Goal: Navigation & Orientation: Find specific page/section

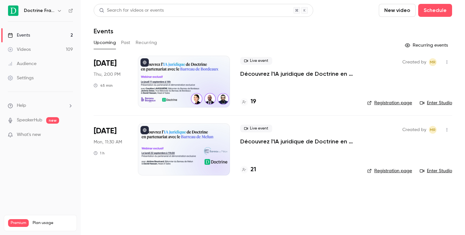
click at [57, 9] on button "button" at bounding box center [60, 11] width 8 height 8
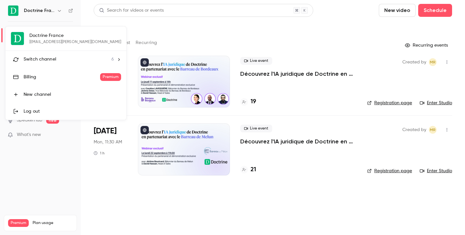
click at [68, 57] on div "Switch channel 6" at bounding box center [69, 59] width 90 height 7
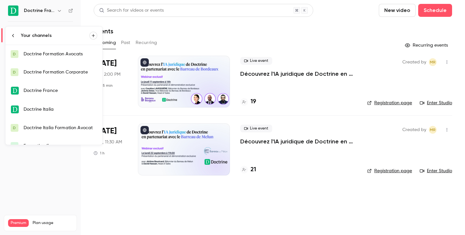
click at [32, 39] on li "Your channels" at bounding box center [53, 36] width 97 height 18
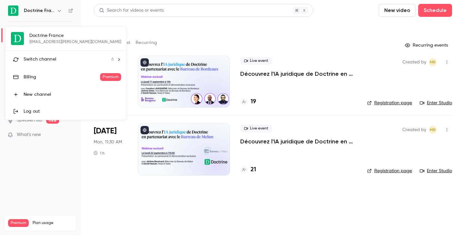
click at [52, 58] on span "Switch channel" at bounding box center [40, 59] width 33 height 7
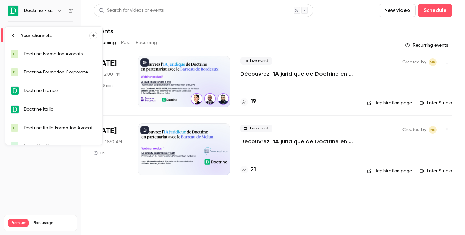
click at [74, 72] on div "Doctrine Formation Corporate" at bounding box center [61, 72] width 74 height 6
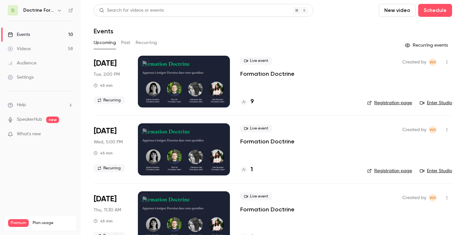
drag, startPoint x: 96, startPoint y: 62, endPoint x: 120, endPoint y: 62, distance: 24.2
click at [120, 62] on div "[DATE] Tue, 2:00 PM 45 min Recurring" at bounding box center [111, 82] width 34 height 52
click at [59, 10] on icon "button" at bounding box center [59, 10] width 5 height 5
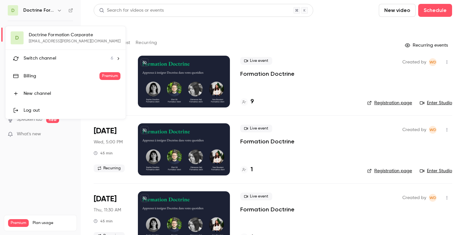
click at [176, 19] on div at bounding box center [232, 117] width 465 height 235
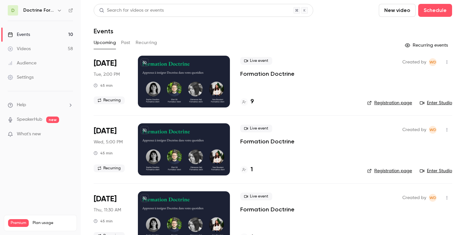
click at [439, 102] on link "Enter Studio" at bounding box center [436, 103] width 32 height 6
